Goal: Information Seeking & Learning: Learn about a topic

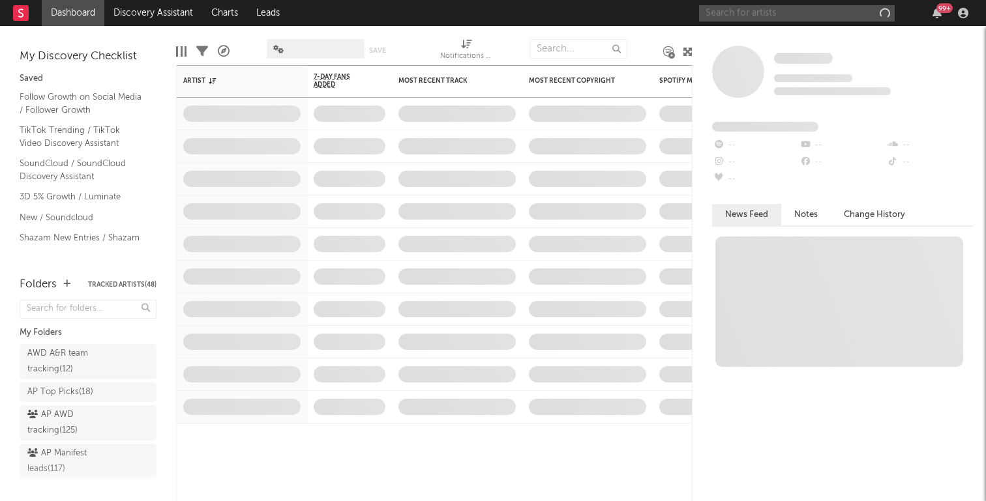
click at [864, 12] on input "text" at bounding box center [797, 13] width 196 height 16
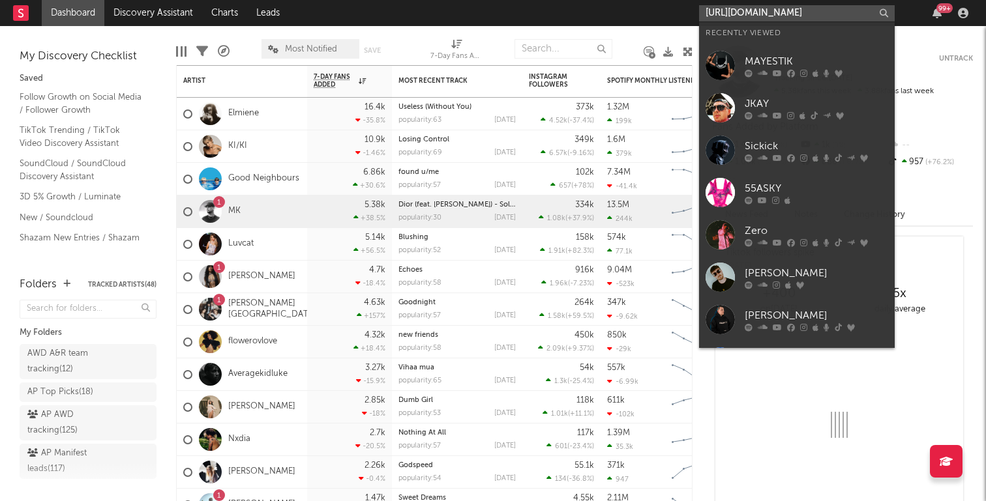
scroll to position [0, 184]
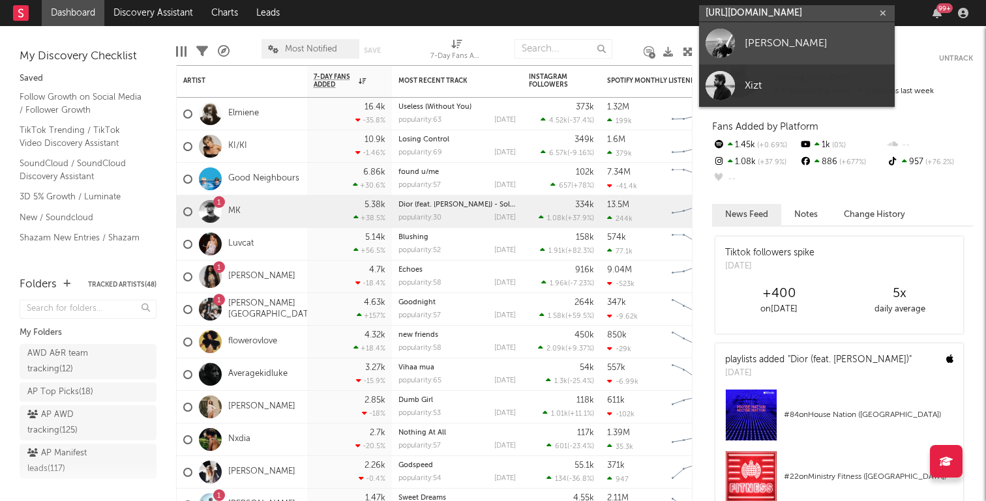
type input "[URL][DOMAIN_NAME]"
click at [805, 47] on div "[PERSON_NAME]" at bounding box center [815, 43] width 143 height 16
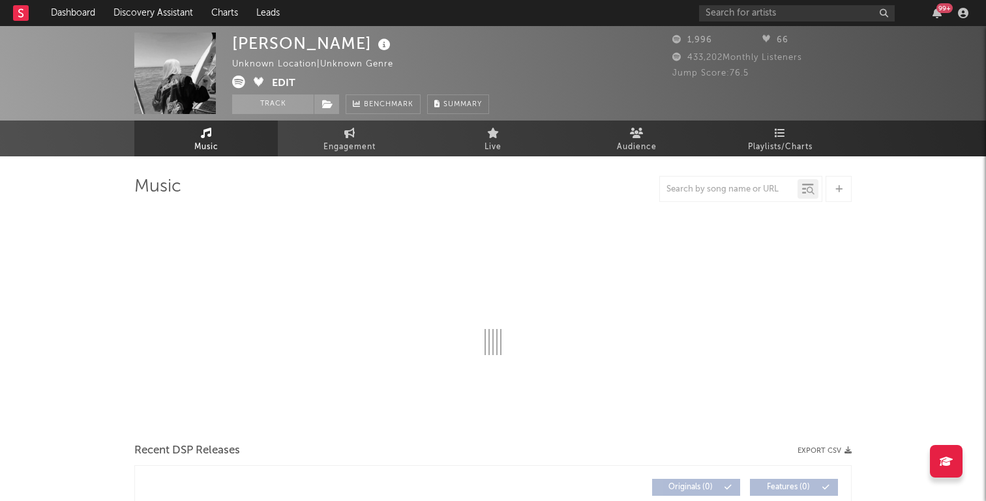
select select "1w"
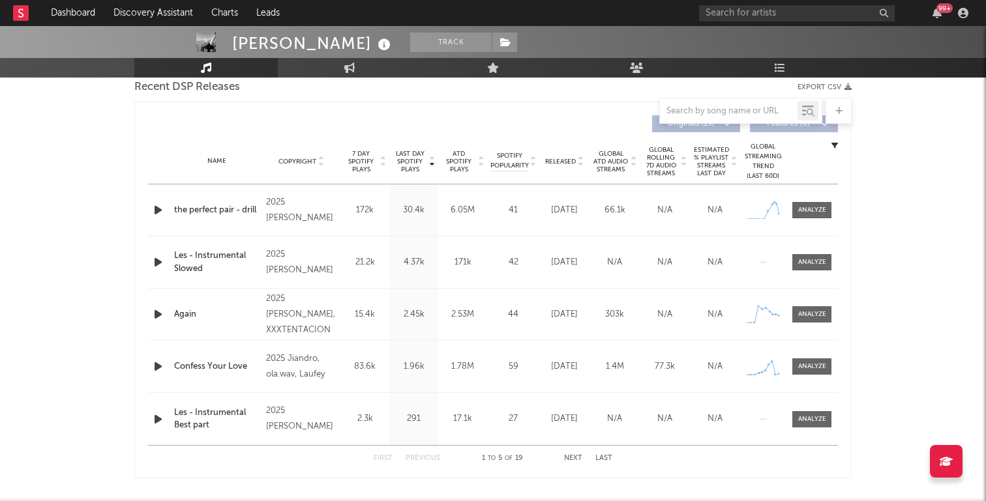
scroll to position [506, 0]
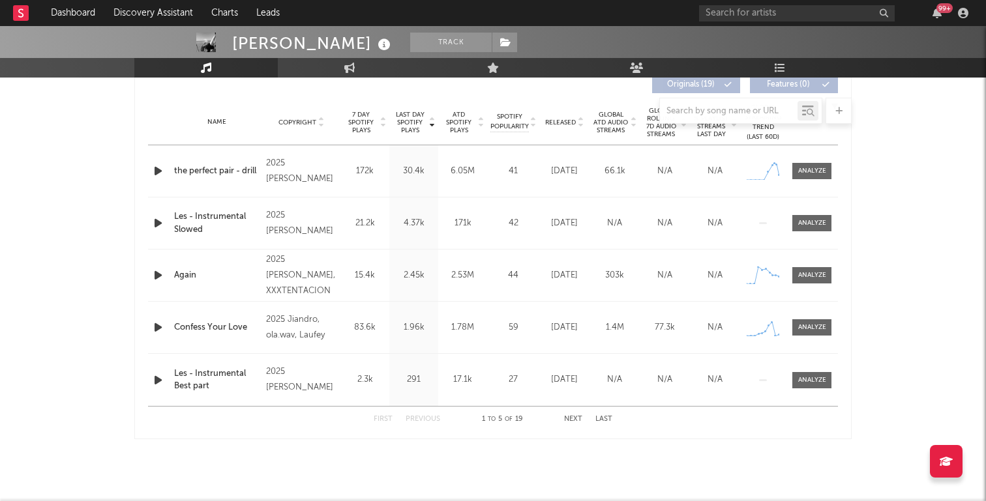
click at [572, 422] on button "Next" at bounding box center [573, 419] width 18 height 7
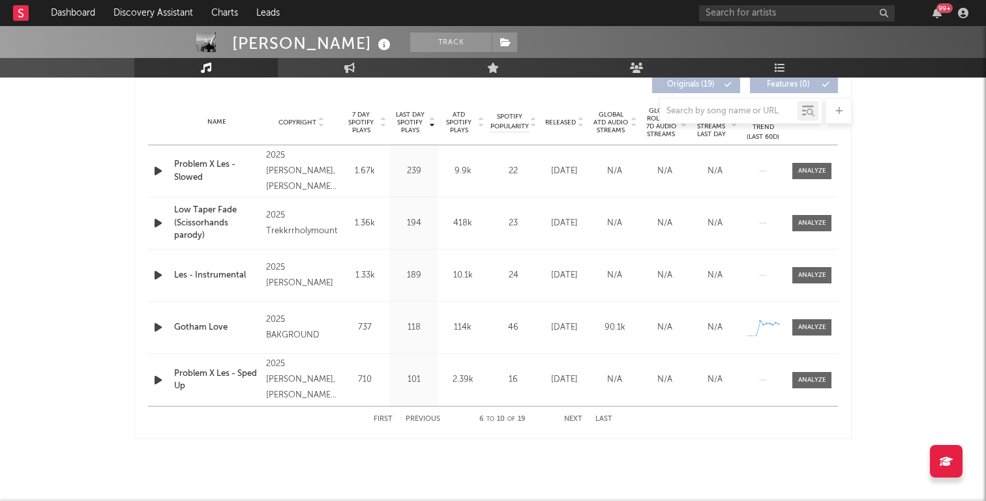
click at [572, 422] on button "Next" at bounding box center [573, 419] width 18 height 7
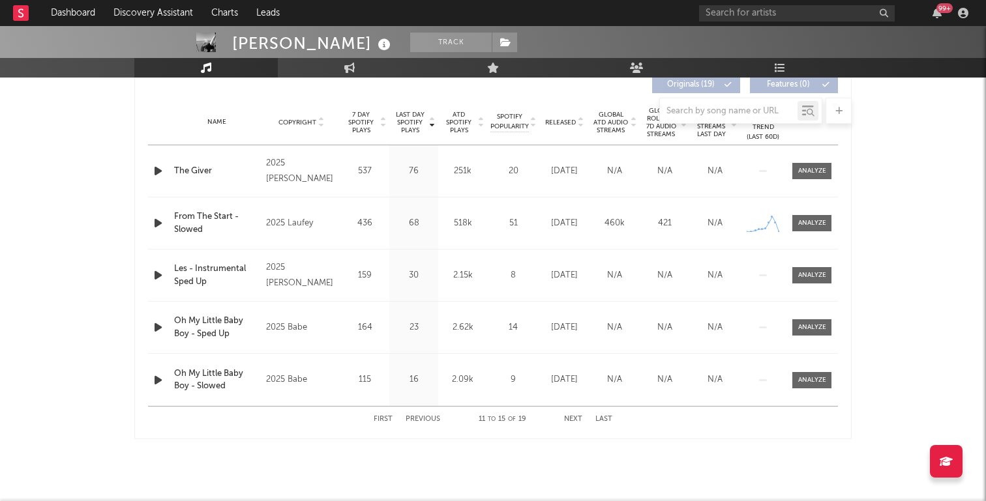
click at [572, 422] on button "Next" at bounding box center [573, 419] width 18 height 7
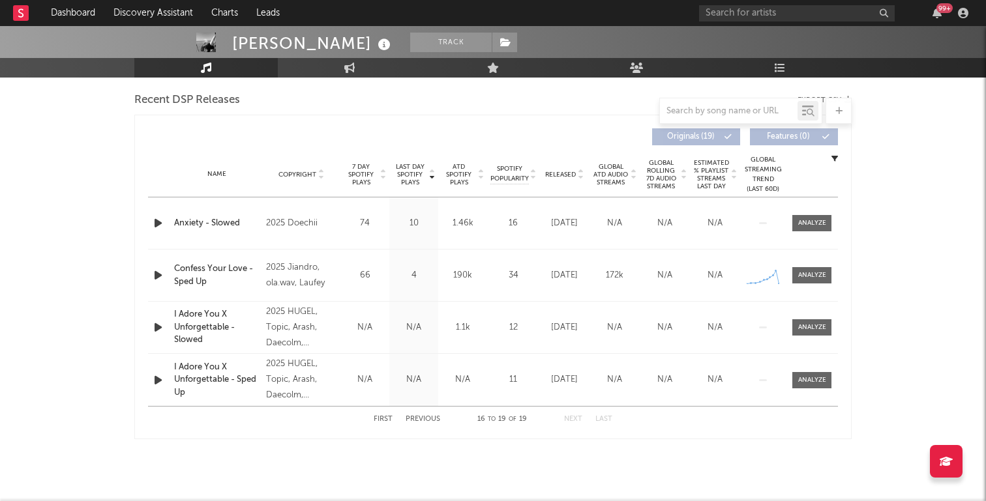
scroll to position [454, 0]
click at [426, 418] on button "Previous" at bounding box center [422, 419] width 35 height 7
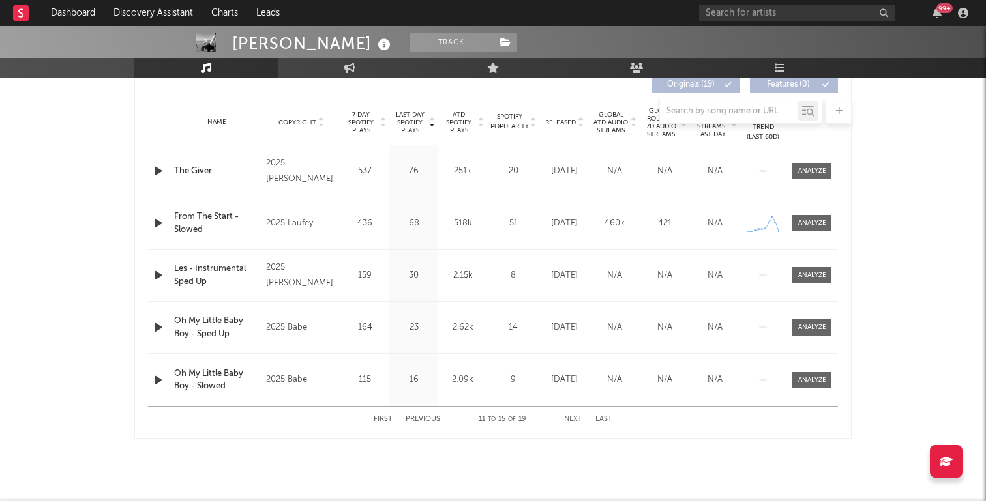
click at [426, 418] on button "Previous" at bounding box center [422, 419] width 35 height 7
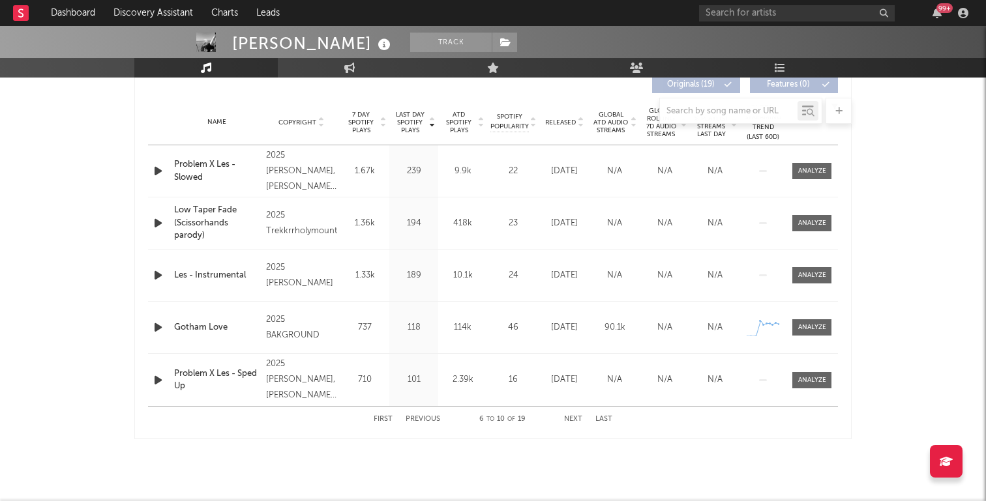
click at [426, 418] on button "Previous" at bounding box center [422, 419] width 35 height 7
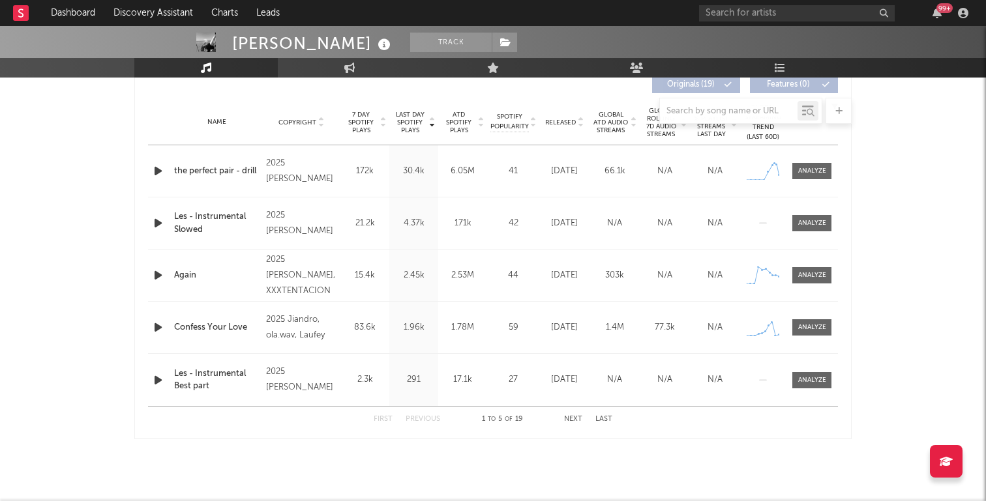
click at [426, 418] on button "Previous" at bounding box center [422, 419] width 35 height 7
